Goal: Task Accomplishment & Management: Complete application form

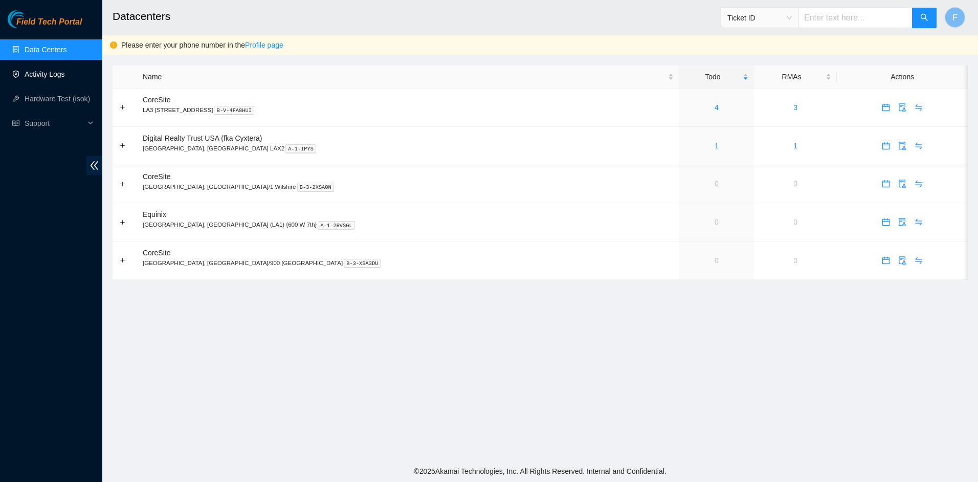
click at [62, 74] on link "Activity Logs" at bounding box center [45, 74] width 40 height 8
click at [715, 185] on link "1" at bounding box center [717, 184] width 4 height 8
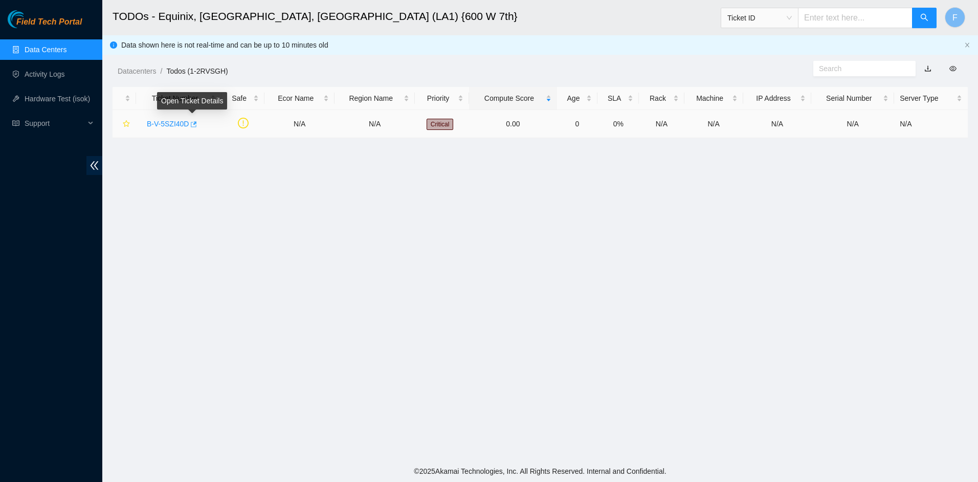
click at [194, 124] on icon "button" at bounding box center [192, 124] width 7 height 7
click at [59, 46] on link "Data Centers" at bounding box center [46, 50] width 42 height 8
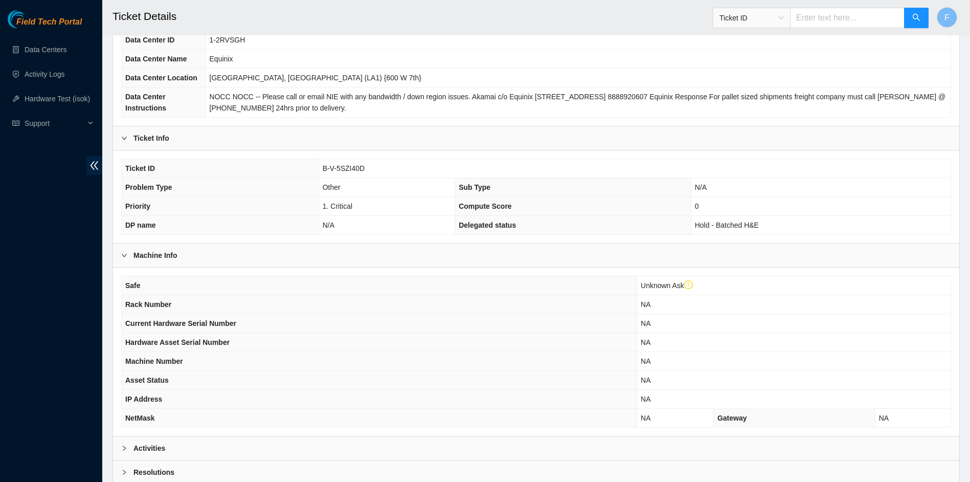
scroll to position [187, 0]
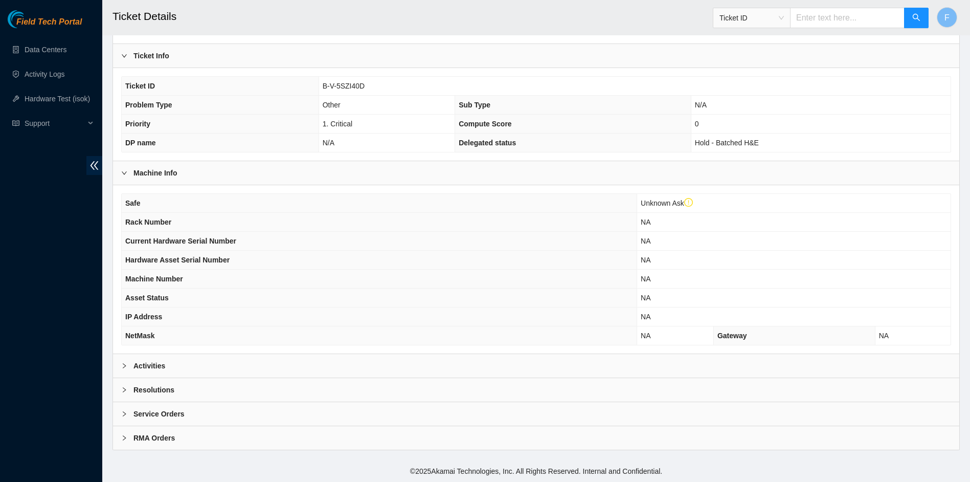
click at [158, 360] on div "Activities" at bounding box center [536, 366] width 846 height 24
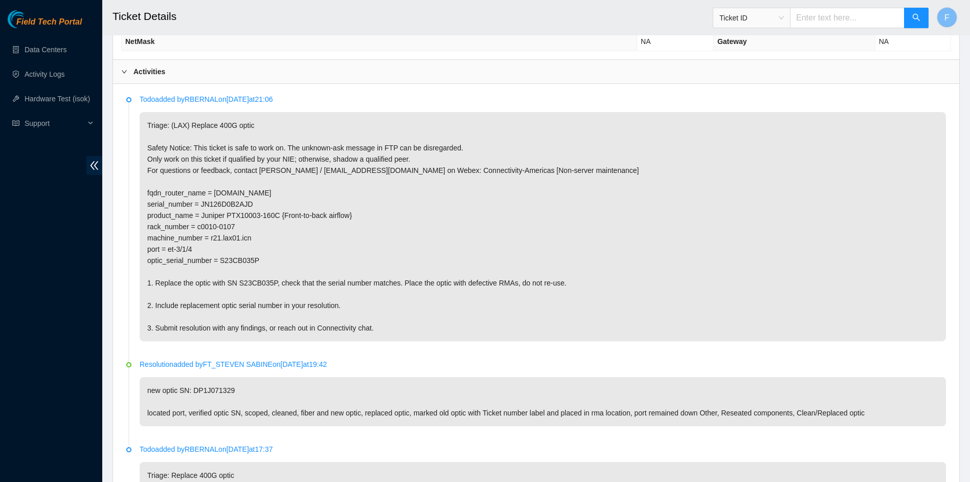
scroll to position [494, 0]
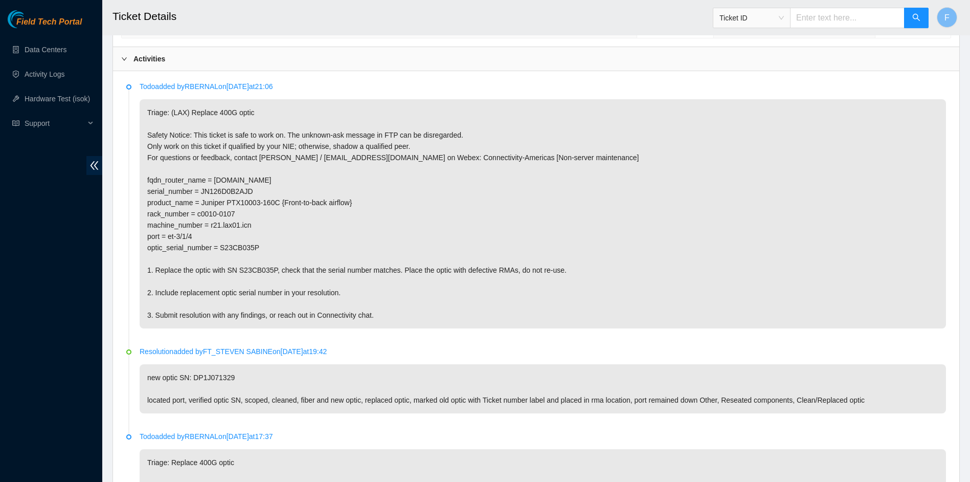
click at [662, 300] on p "Triage: (LAX) Replace 400G optic Safety Notice: This ticket is safe to work on.…" at bounding box center [543, 213] width 807 height 229
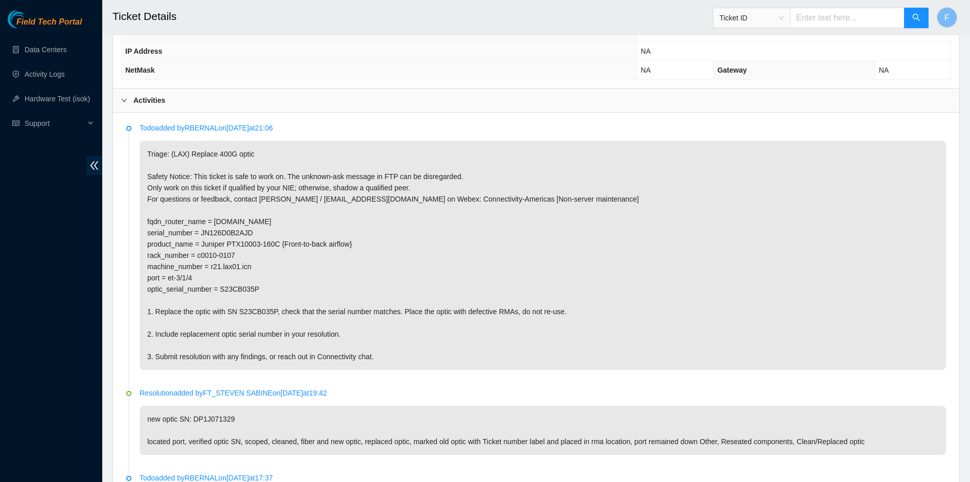
scroll to position [409, 0]
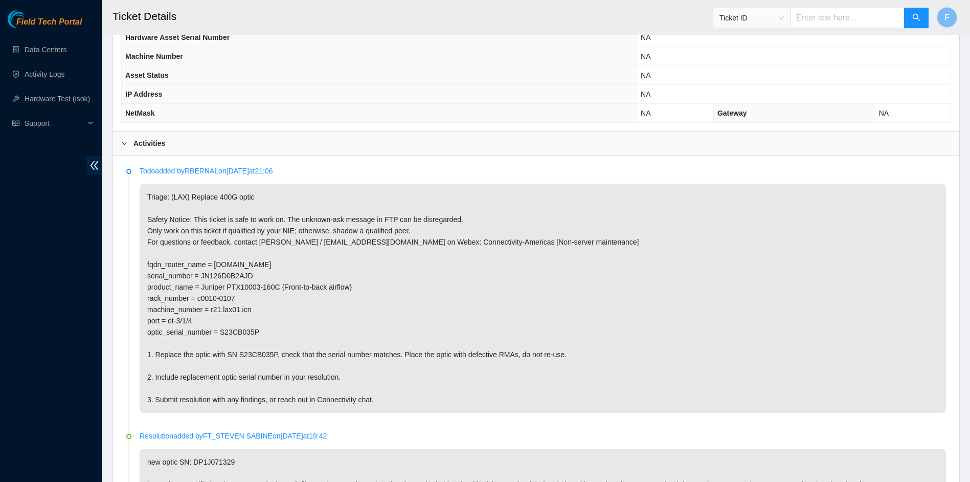
click at [257, 234] on p "Triage: (LAX) Replace 400G optic Safety Notice: This ticket is safe to work on.…" at bounding box center [543, 298] width 807 height 229
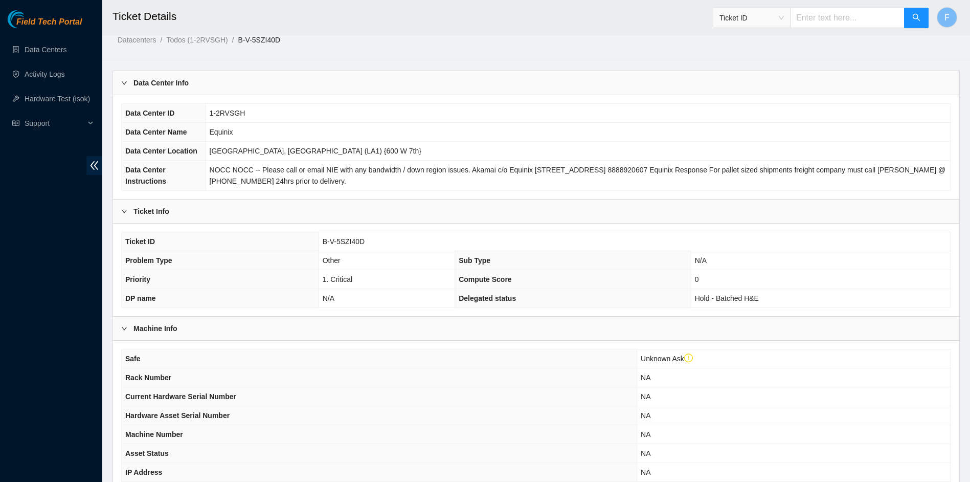
scroll to position [0, 0]
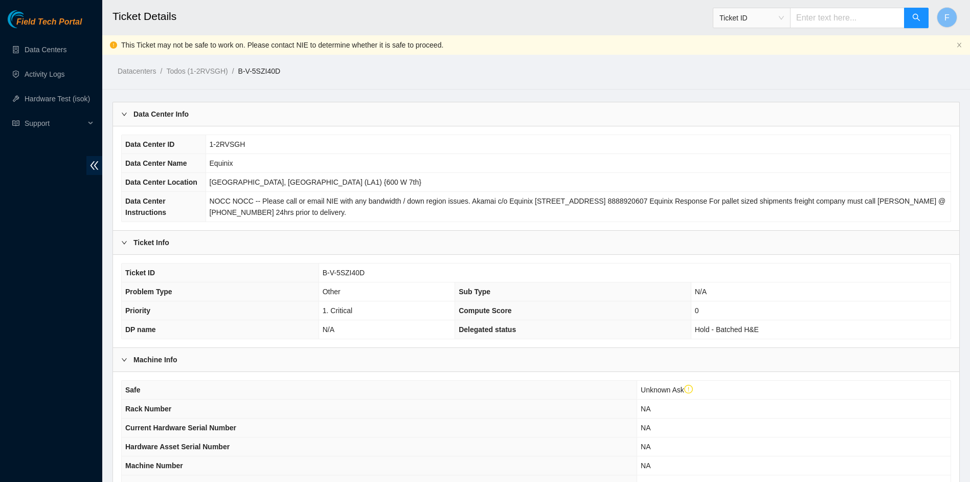
click at [555, 109] on div "Data Center Info" at bounding box center [536, 114] width 846 height 24
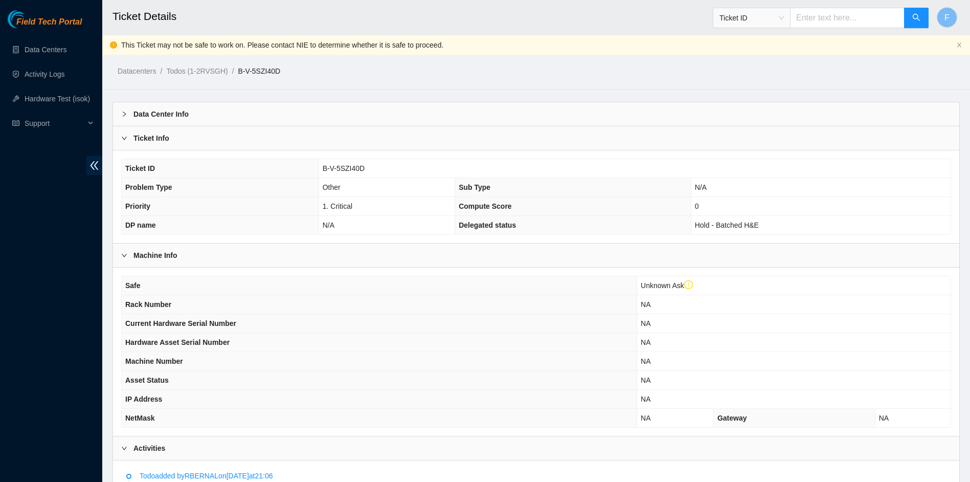
drag, startPoint x: 283, startPoint y: 72, endPoint x: 233, endPoint y: 74, distance: 49.7
click at [233, 74] on ol "Datacenters / Todos (1-2RVSGH) / B-V-5SZI40D /" at bounding box center [436, 70] width 636 height 11
copy ol "B-V-5SZI40D"
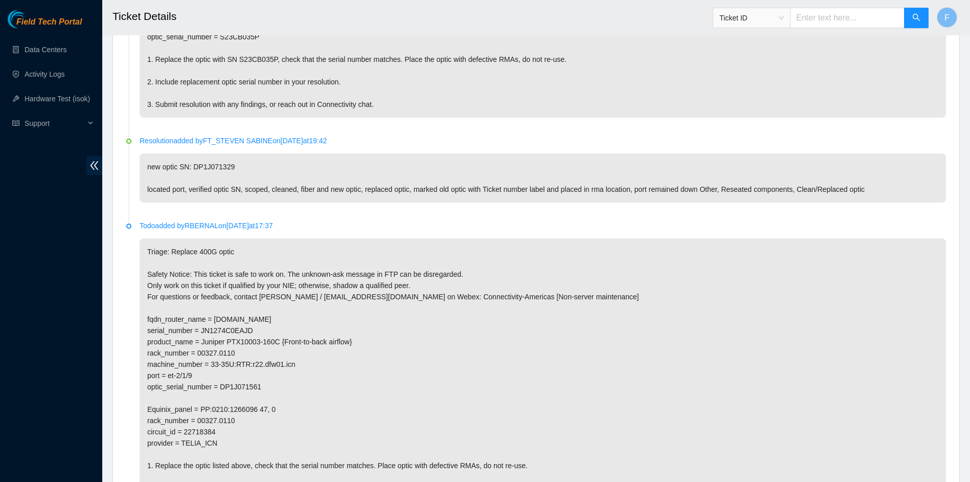
scroll to position [614, 0]
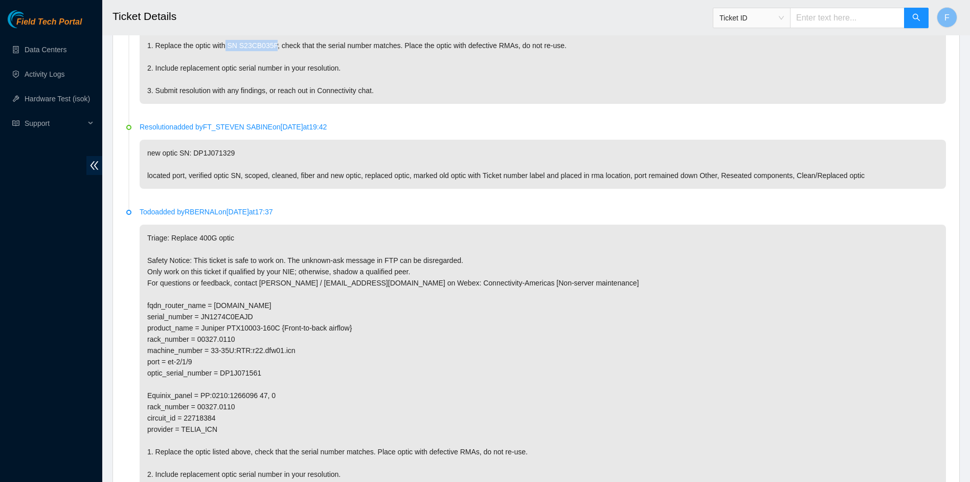
drag, startPoint x: 228, startPoint y: 45, endPoint x: 274, endPoint y: 49, distance: 46.7
copy p "SN S23CB035P,"
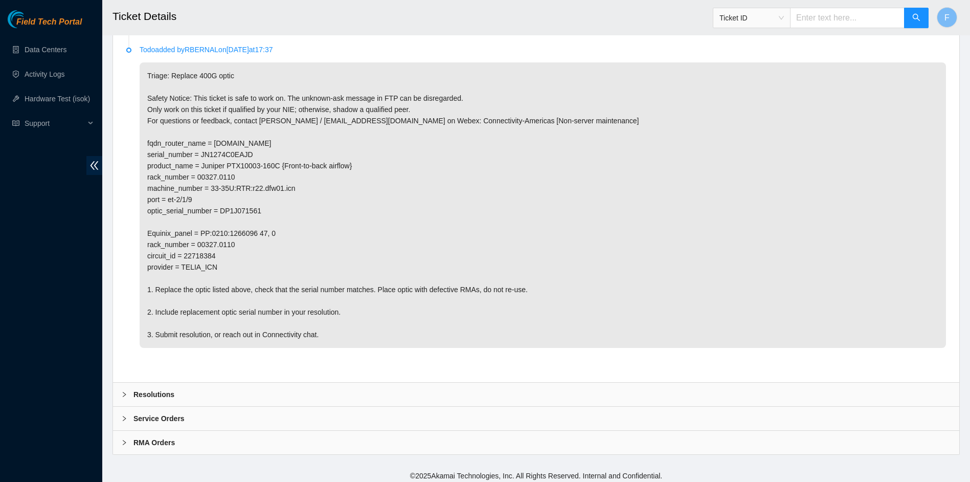
scroll to position [780, 0]
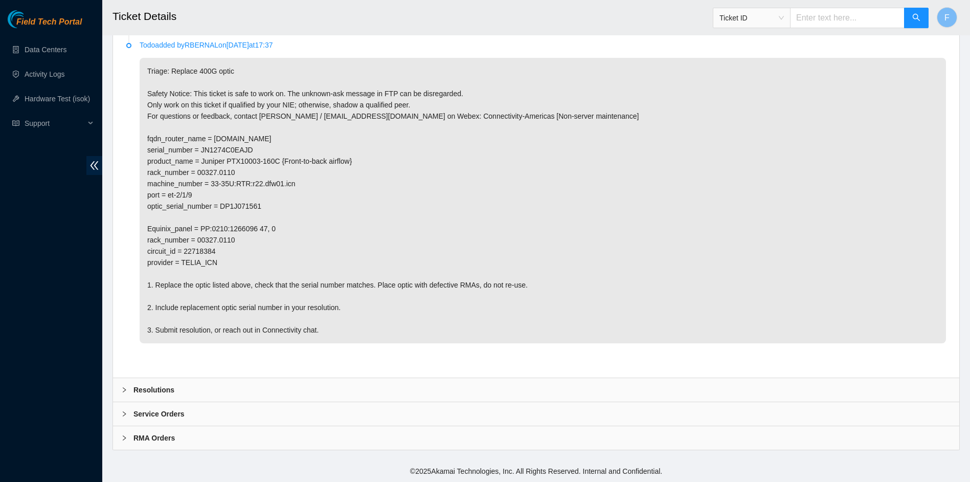
click at [157, 386] on b "Resolutions" at bounding box center [153, 389] width 41 height 11
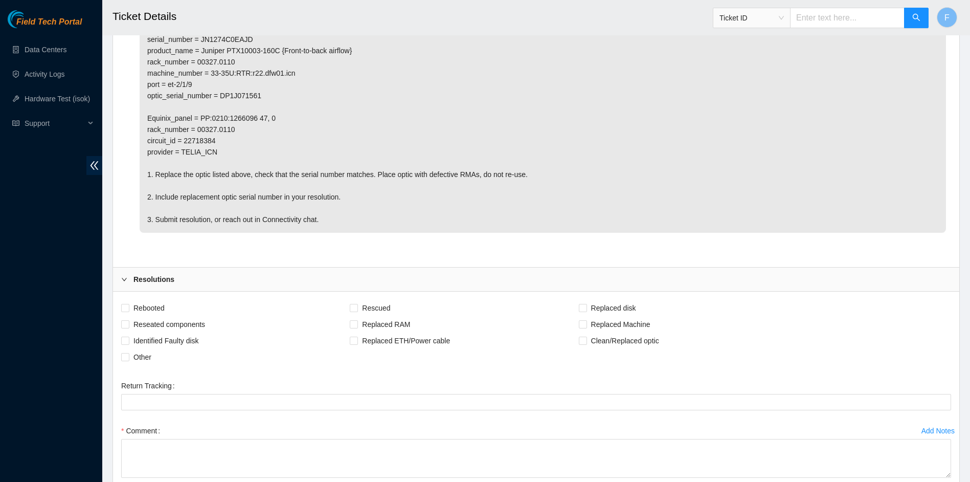
scroll to position [1022, 0]
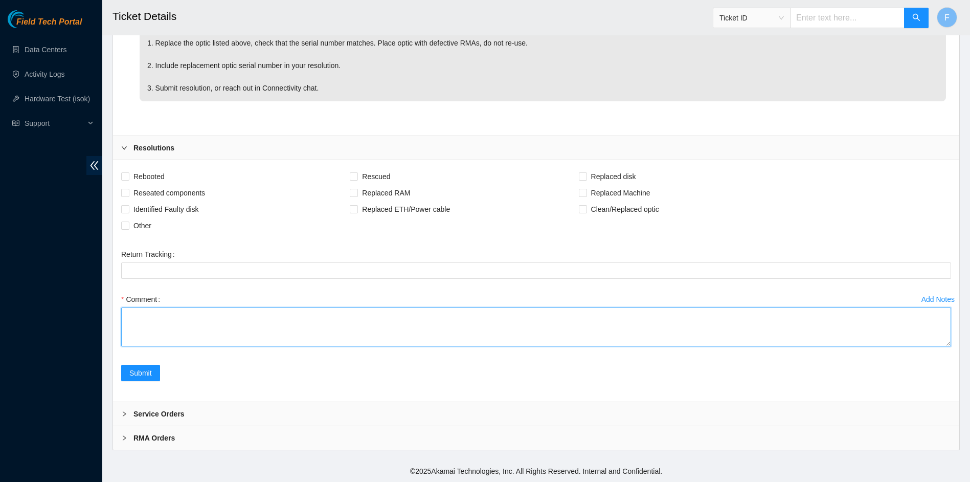
click at [210, 329] on textarea "Comment" at bounding box center [536, 326] width 830 height 39
paste textarea "Optic SN S23CB035P, has been replaced with new SN S24FB0GMG."
type textarea "Optic SN S23CB035P, has been replaced with new SN S24FB0GMG."
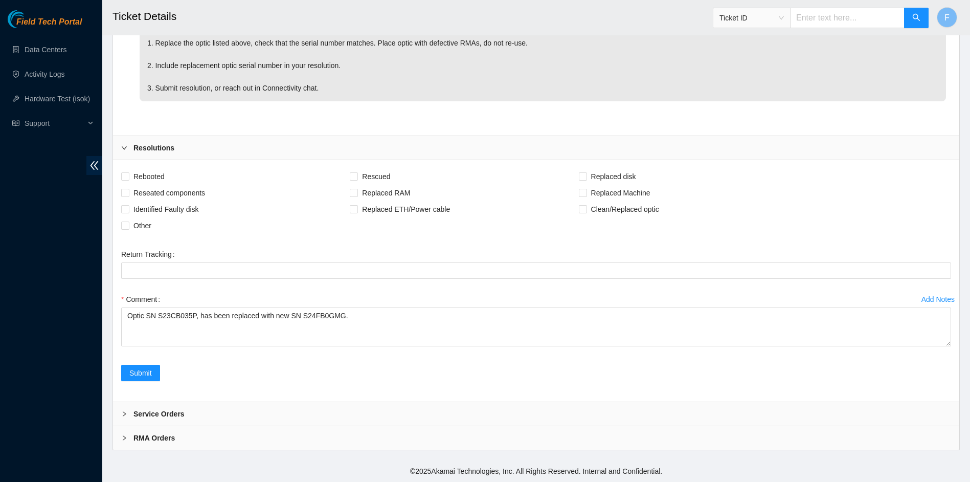
click at [565, 209] on div "Replaced ETH/Power cable" at bounding box center [464, 209] width 229 height 16
click at [579, 207] on input "Clean/Replaced optic" at bounding box center [582, 208] width 7 height 7
checkbox input "true"
click at [138, 372] on span "Submit" at bounding box center [140, 372] width 23 height 11
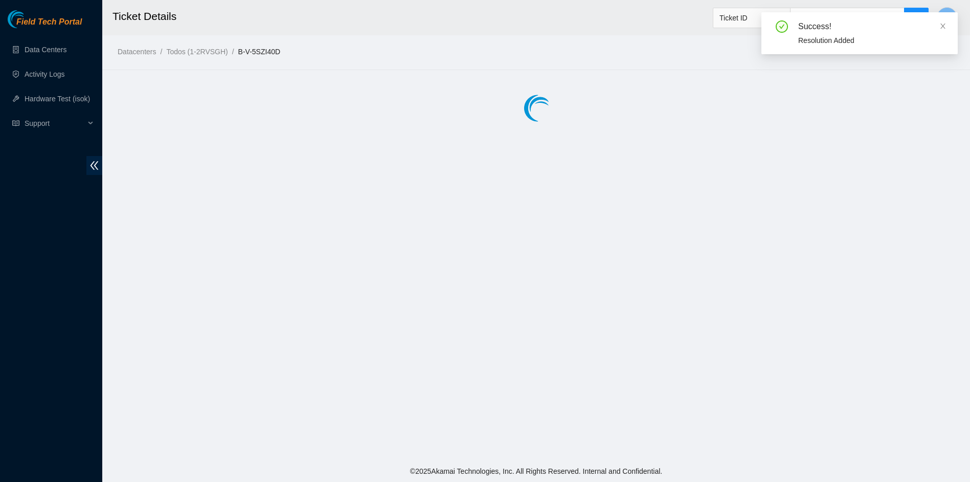
scroll to position [0, 0]
